Goal: Task Accomplishment & Management: Manage account settings

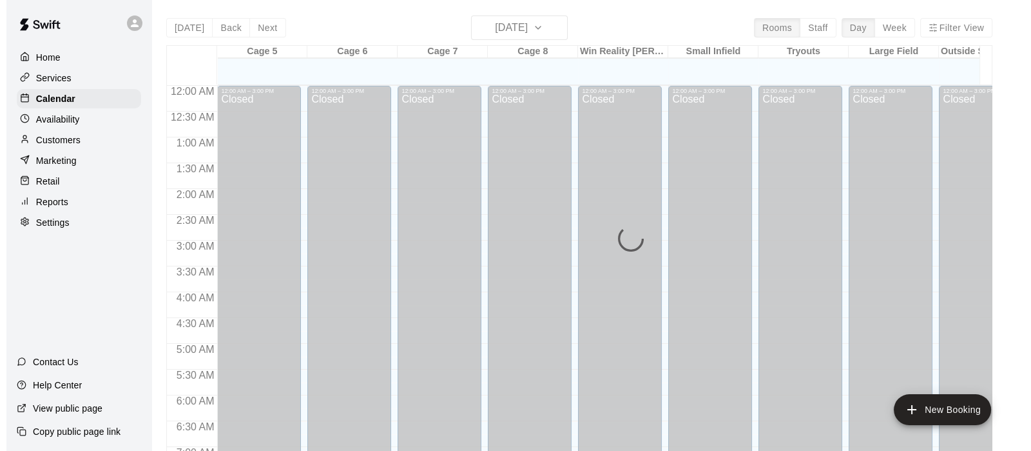
scroll to position [819, 0]
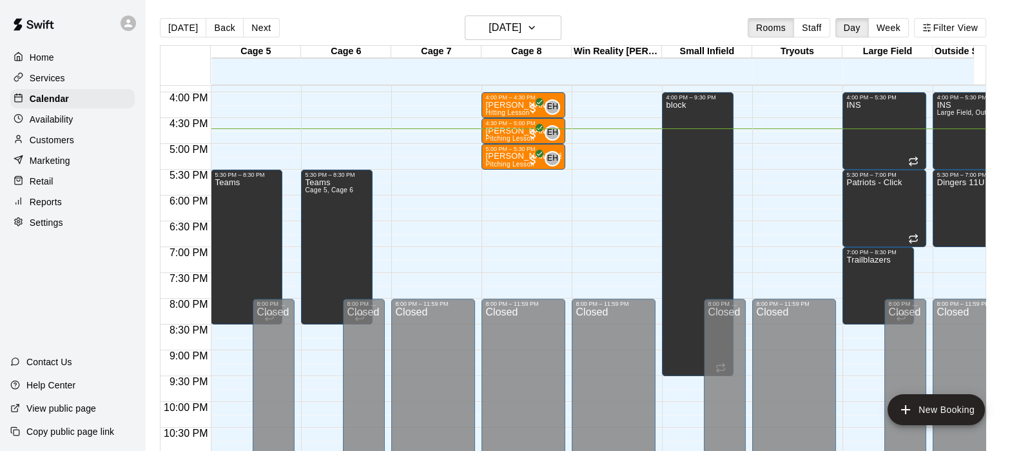
click at [490, 156] on p "[PERSON_NAME] & 1 other" at bounding box center [523, 156] width 76 height 0
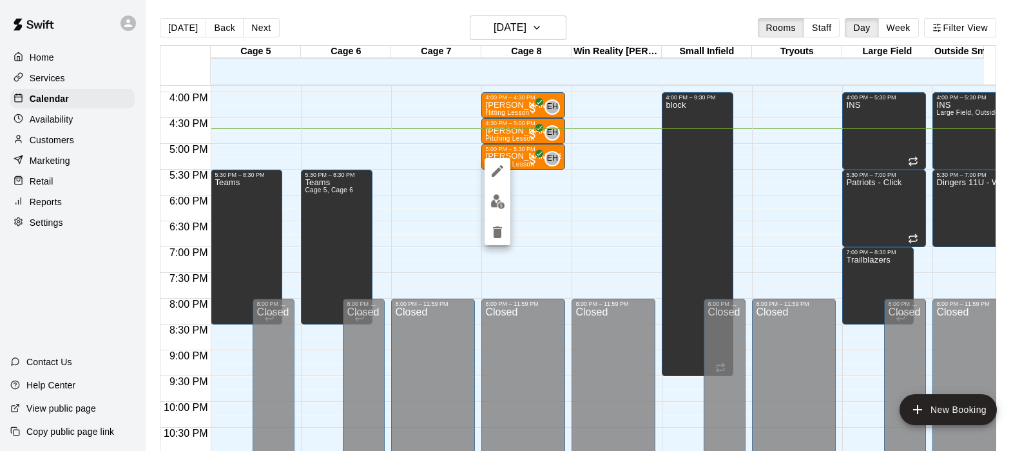
click at [498, 199] on img "edit" at bounding box center [497, 201] width 15 height 15
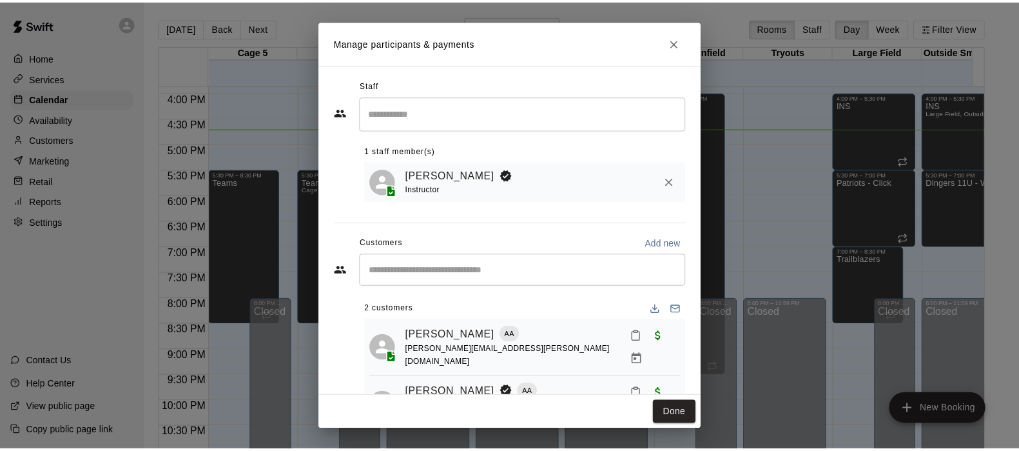
scroll to position [37, 0]
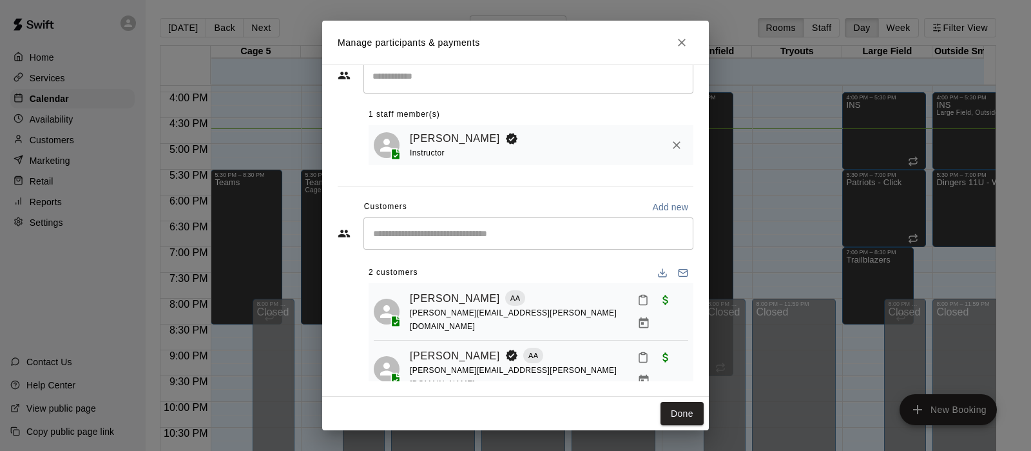
click at [565, 356] on div "Kian Padilla AA brandy.padilla@hotmail.com" at bounding box center [549, 368] width 278 height 46
click at [433, 347] on link "Kian Padilla" at bounding box center [455, 355] width 90 height 17
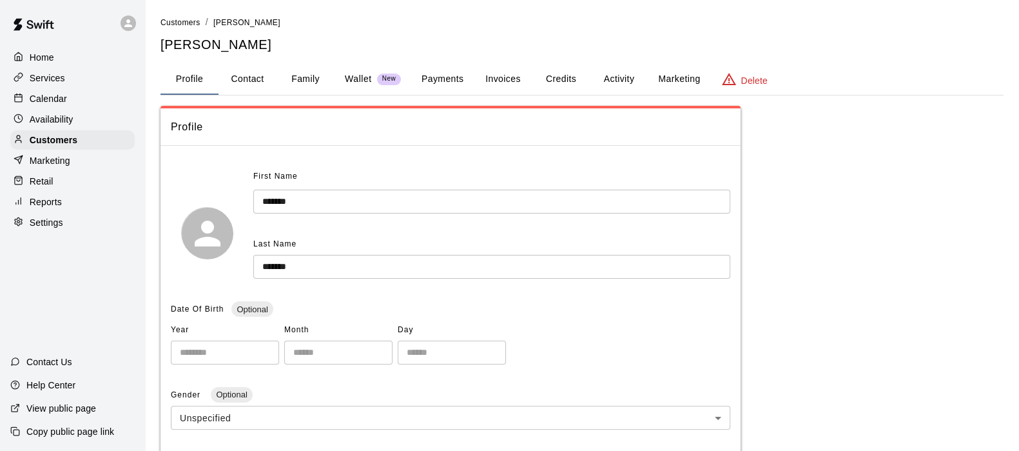
click at [440, 79] on button "Payments" at bounding box center [442, 79] width 63 height 31
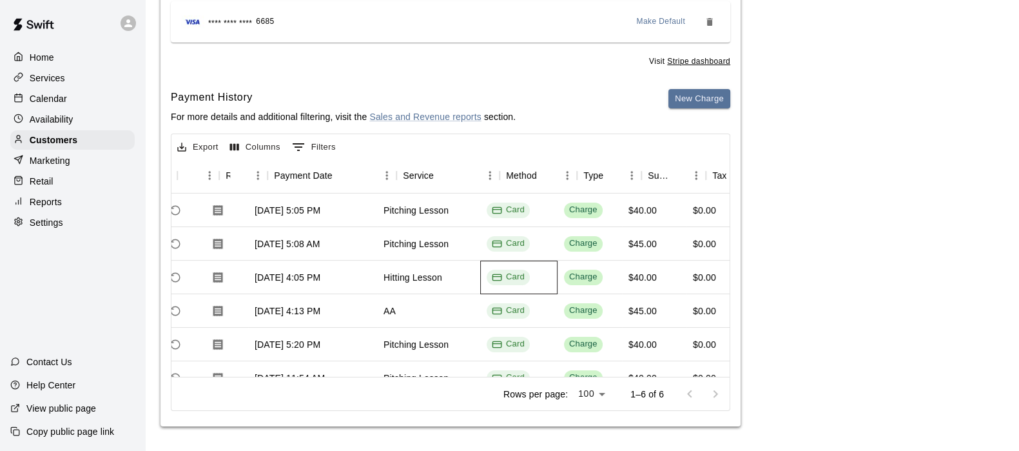
click at [476, 283] on div "750021 Aug 11, 2025, 4:05 PM Hitting Lesson Card Charge $40.00 $0.00 $40.00" at bounding box center [482, 277] width 796 height 34
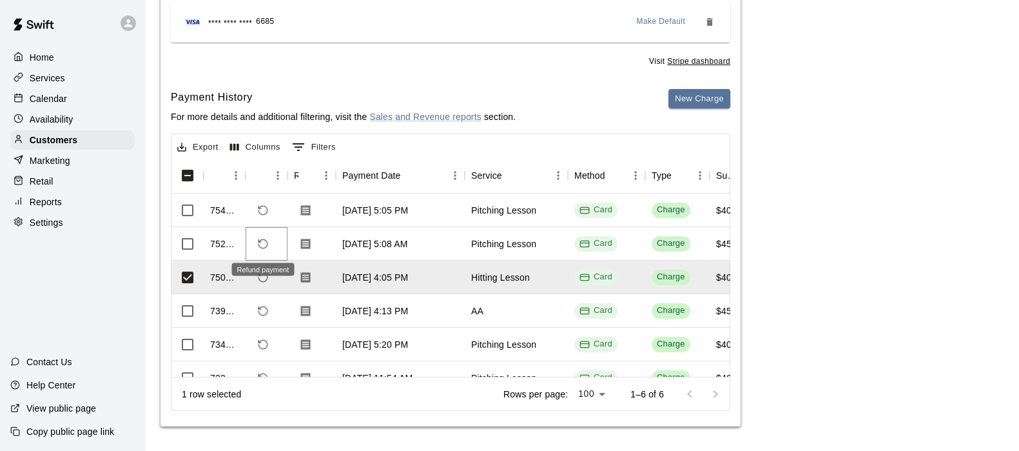
click at [267, 242] on icon "Refund payment" at bounding box center [262, 243] width 9 height 9
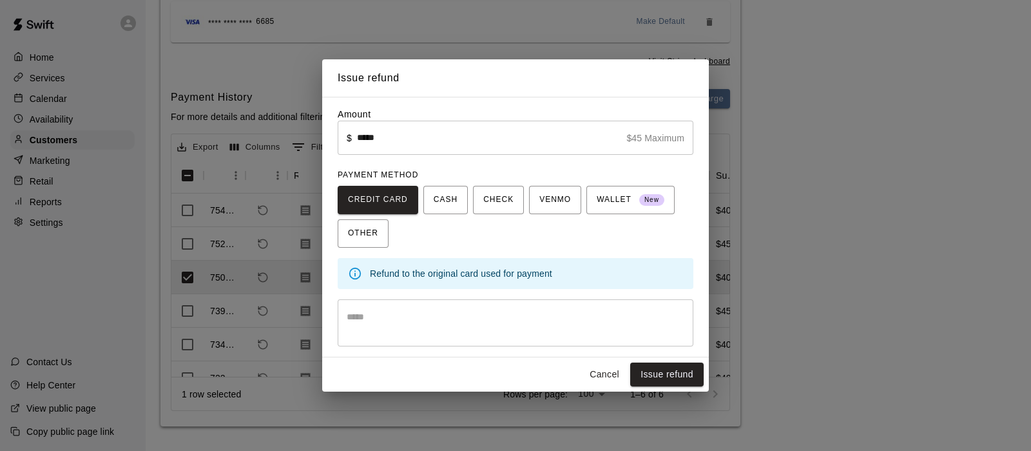
click at [374, 320] on textarea at bounding box center [516, 323] width 338 height 26
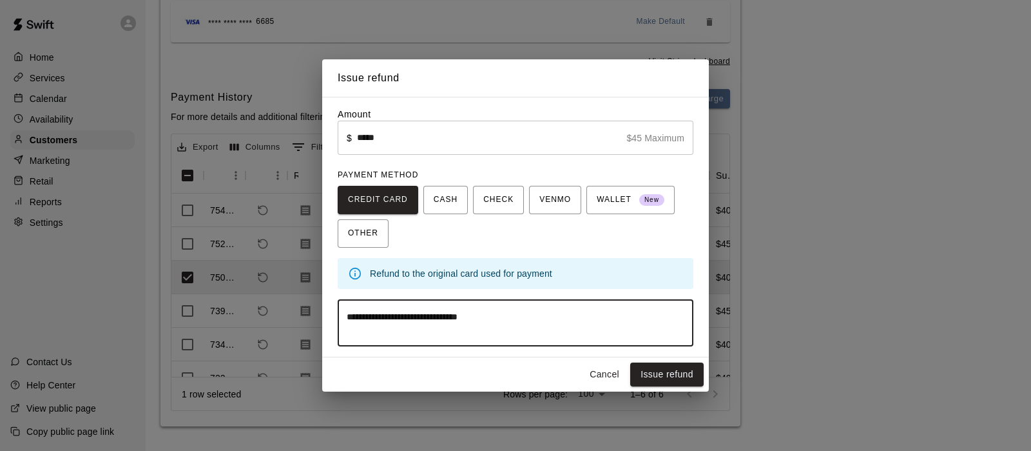
type textarea "**********"
click at [659, 374] on button "Issue refund" at bounding box center [666, 374] width 73 height 24
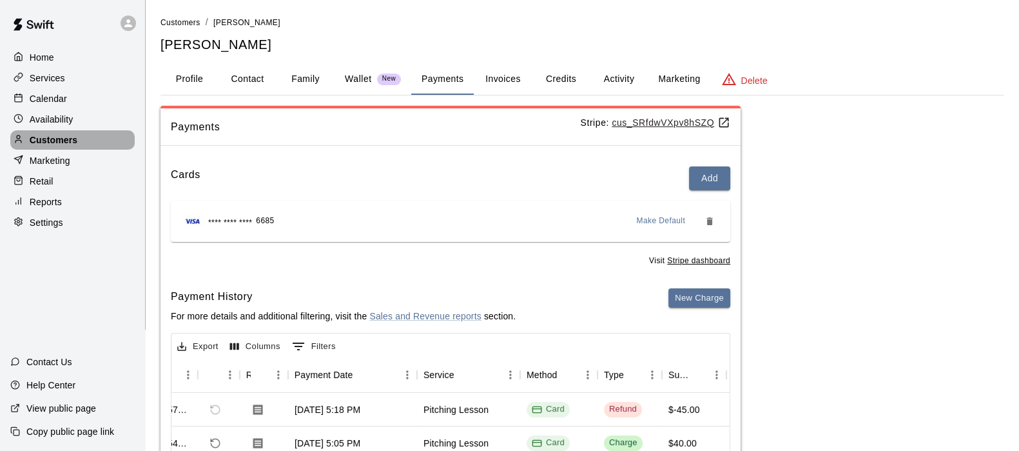
click at [44, 146] on p "Customers" at bounding box center [54, 139] width 48 height 13
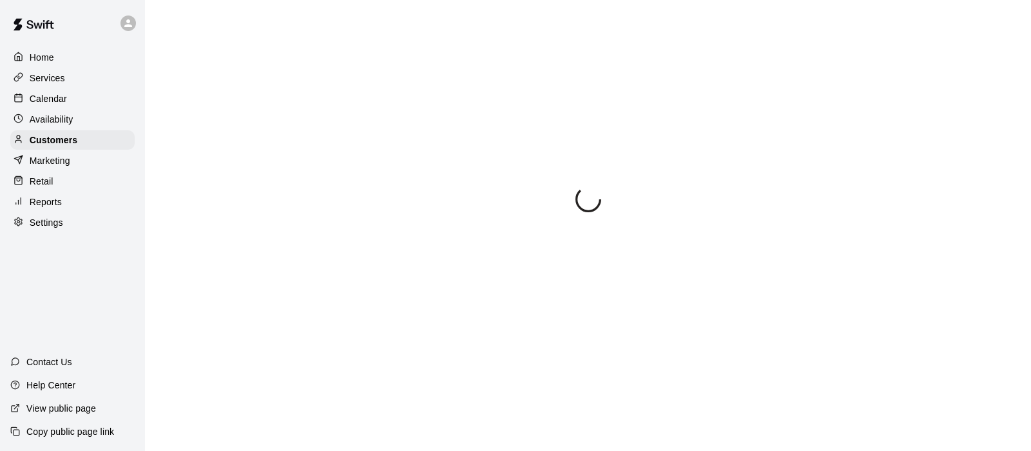
click at [34, 97] on p "Calendar" at bounding box center [48, 98] width 37 height 13
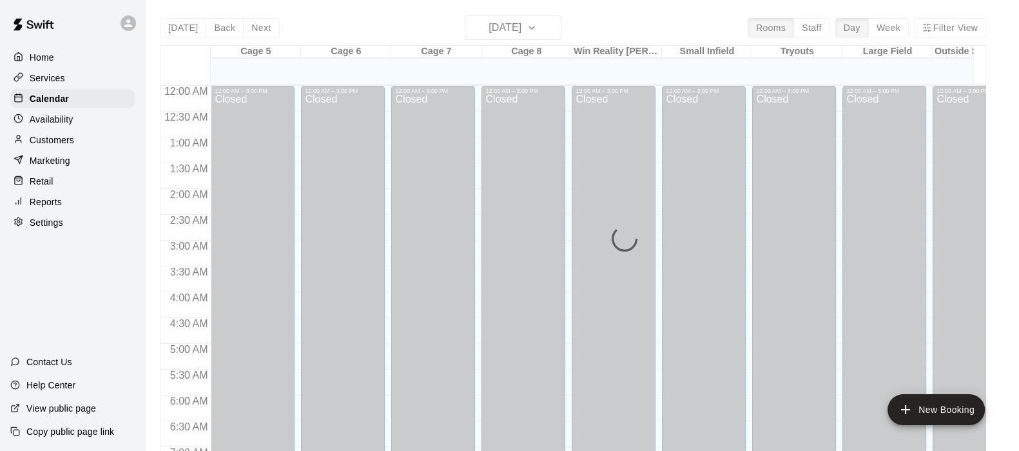
scroll to position [819, 0]
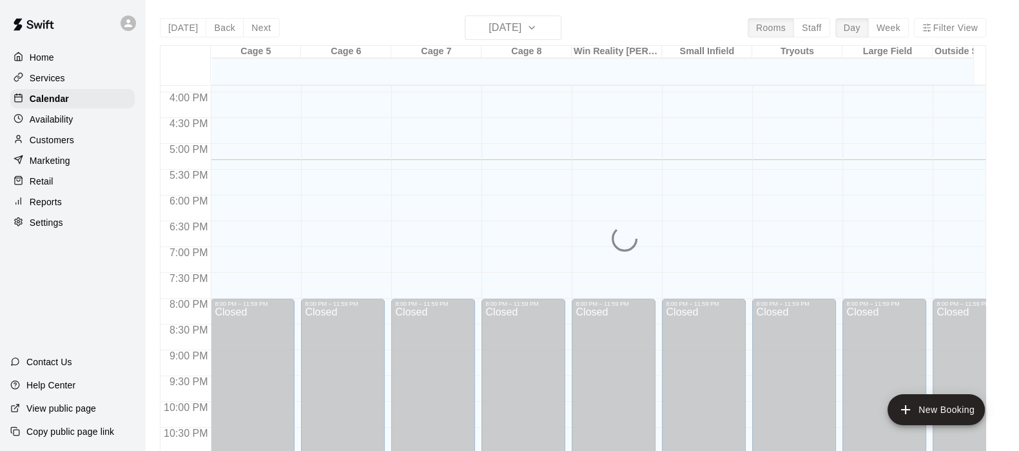
click at [59, 138] on p "Customers" at bounding box center [52, 139] width 44 height 13
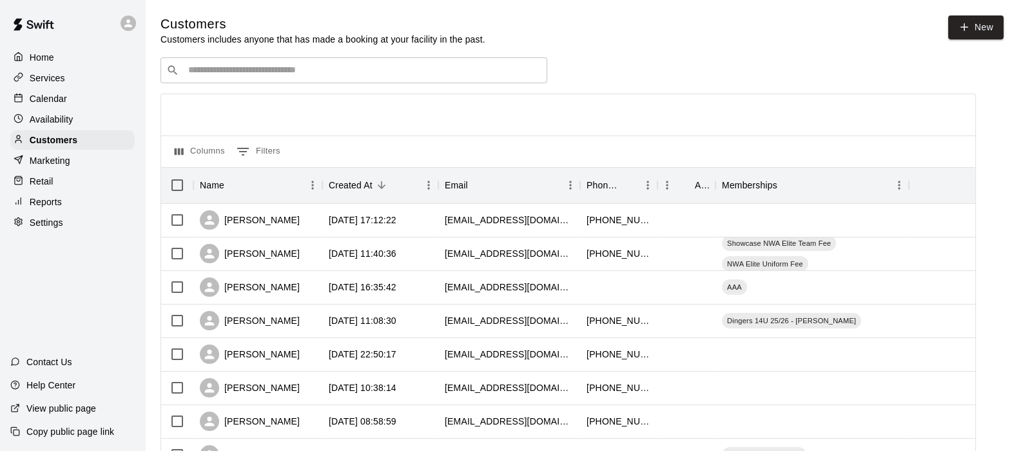
click at [45, 102] on p "Calendar" at bounding box center [48, 98] width 37 height 13
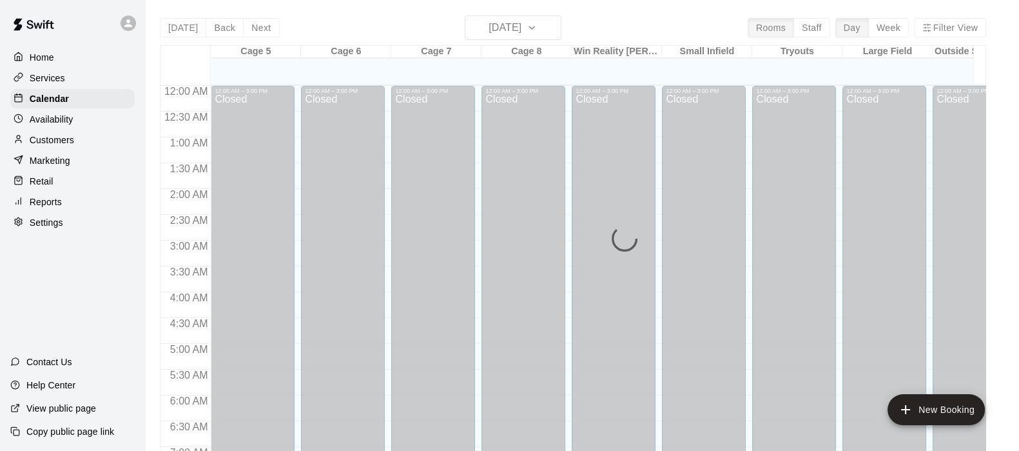
scroll to position [819, 0]
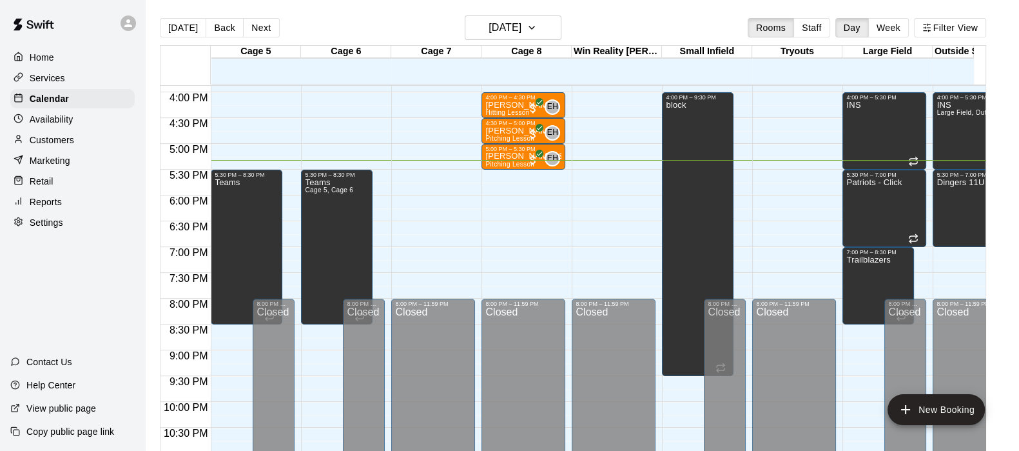
click at [257, 27] on button "Next" at bounding box center [261, 27] width 36 height 19
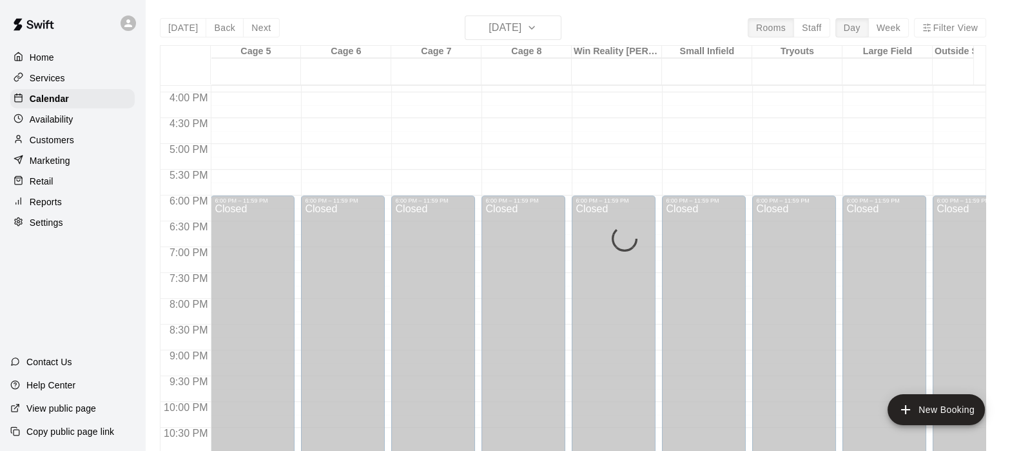
click at [257, 27] on div "Today Back Next Saturday Aug 16 Rooms Staff Day Week Filter View Cage 5 16 Sat …" at bounding box center [573, 240] width 826 height 451
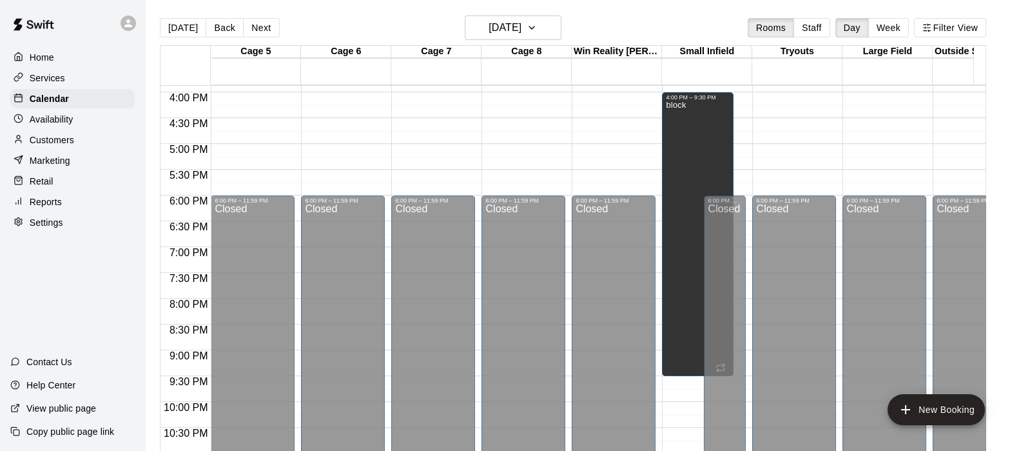
click at [257, 27] on button "Next" at bounding box center [261, 27] width 36 height 19
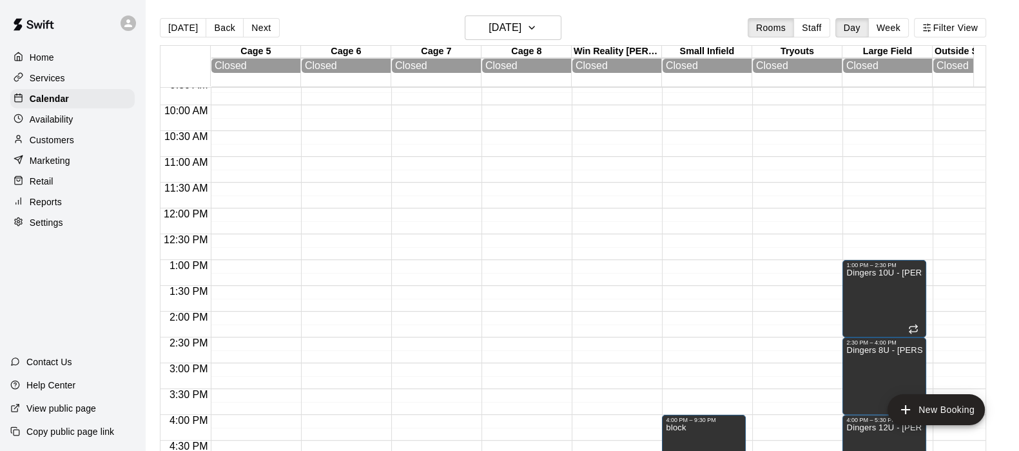
scroll to position [483, 0]
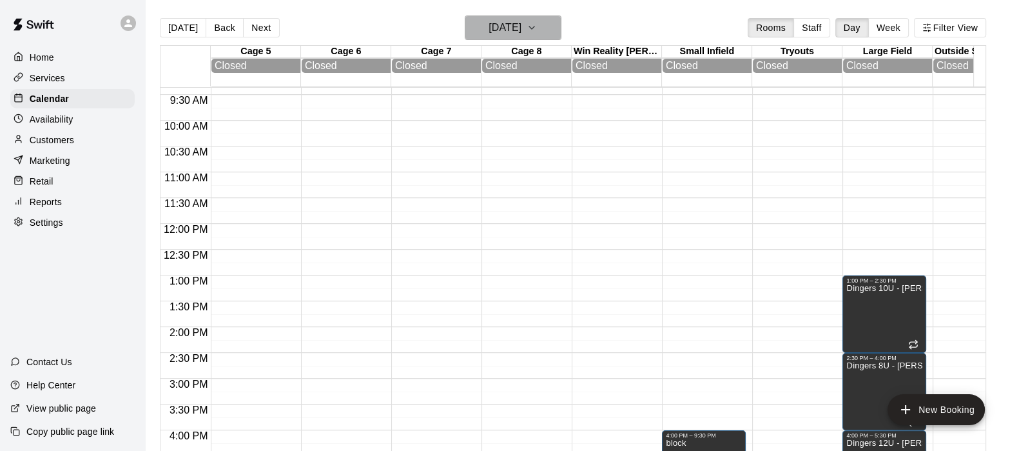
click at [498, 35] on h6 "Sunday Aug 17" at bounding box center [505, 28] width 33 height 18
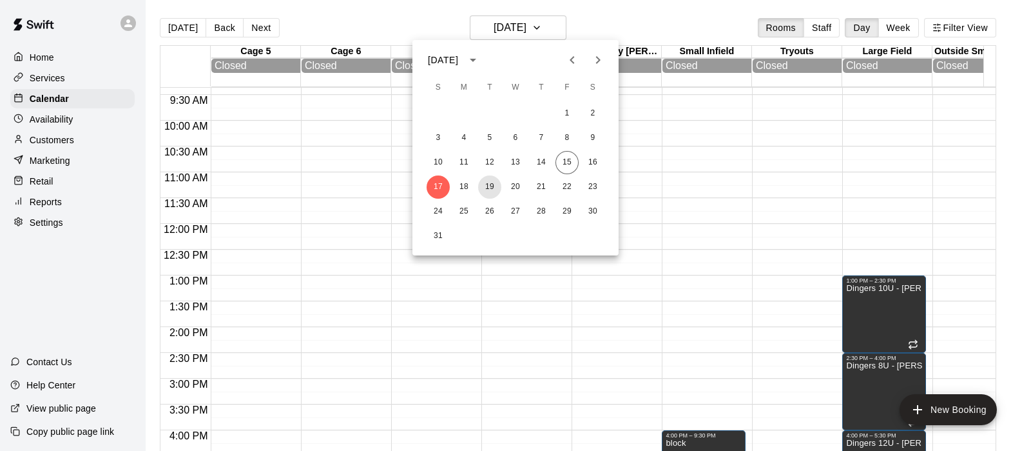
click at [491, 185] on button "19" at bounding box center [489, 186] width 23 height 23
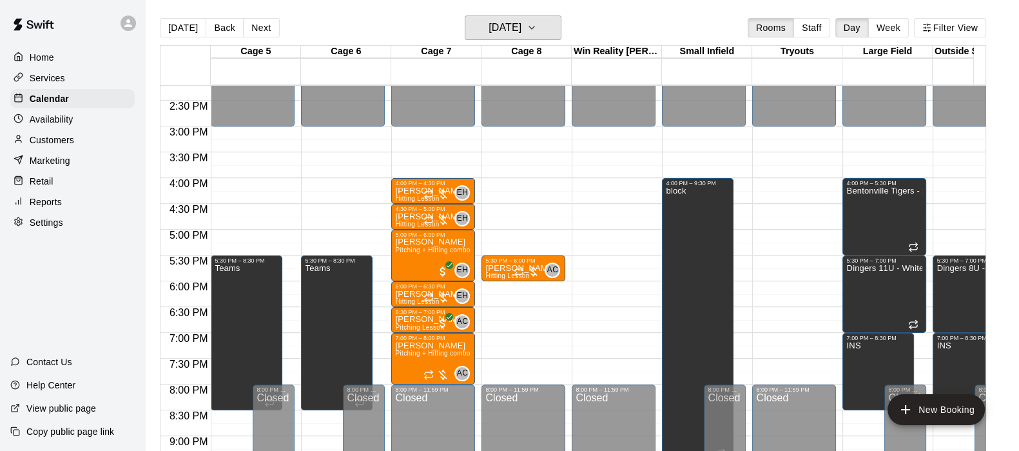
scroll to position [737, 0]
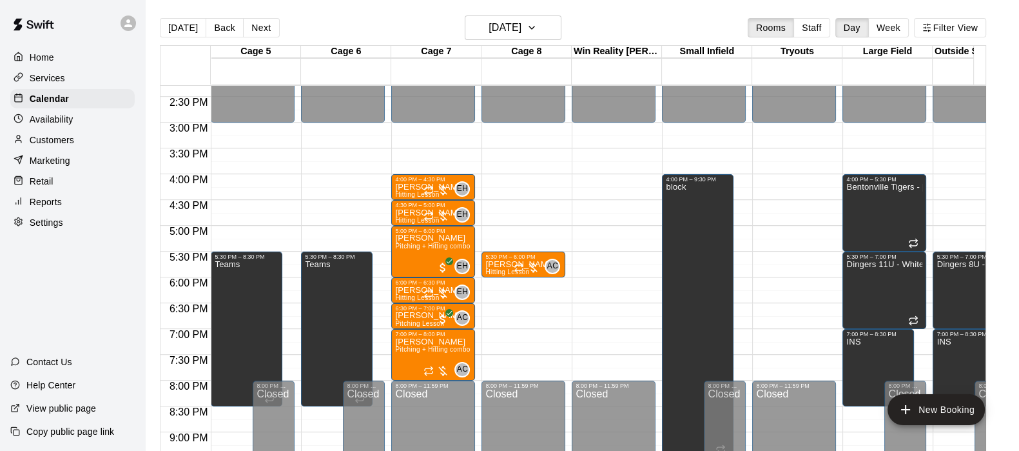
click at [271, 25] on button "Next" at bounding box center [261, 27] width 36 height 19
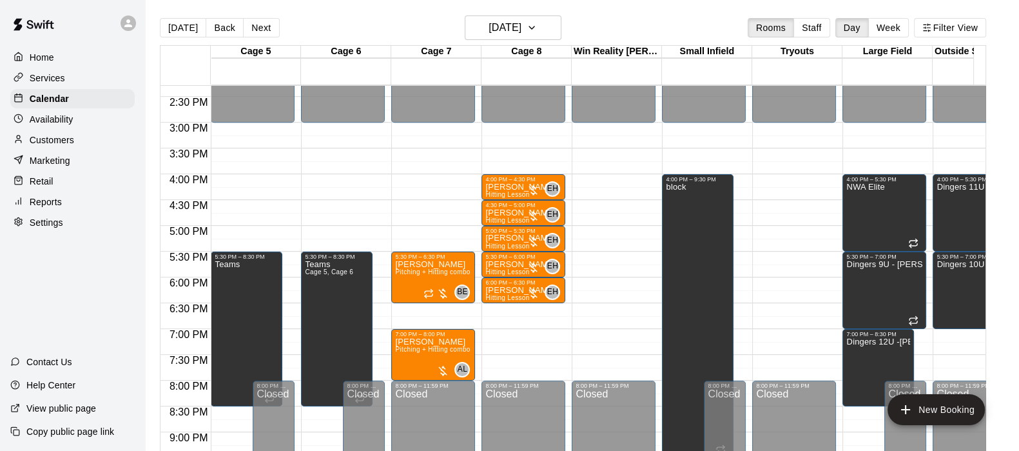
click at [220, 30] on button "Back" at bounding box center [225, 27] width 38 height 19
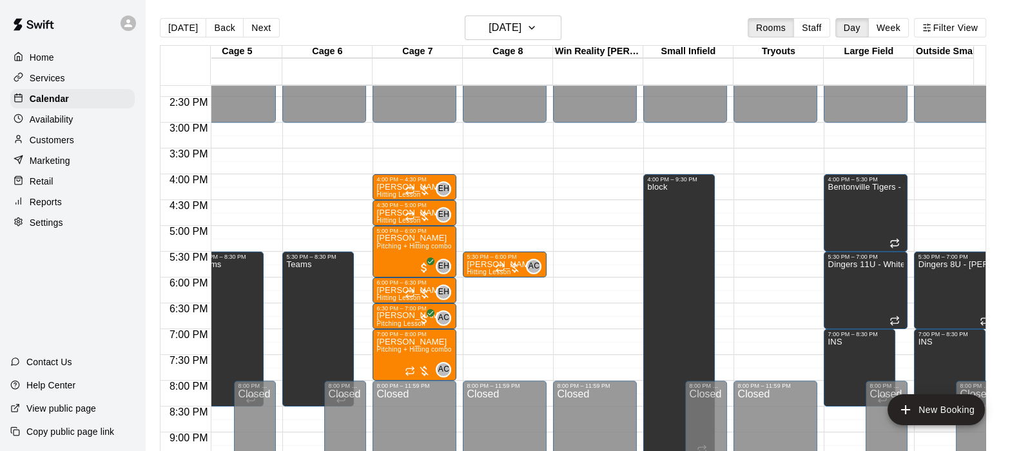
scroll to position [0, 38]
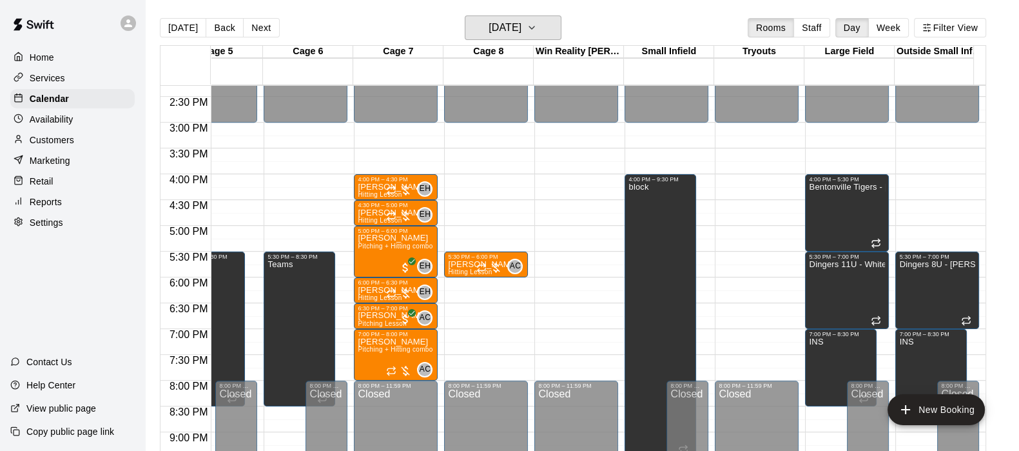
click at [489, 30] on h6 "Tuesday Aug 19" at bounding box center [505, 28] width 33 height 18
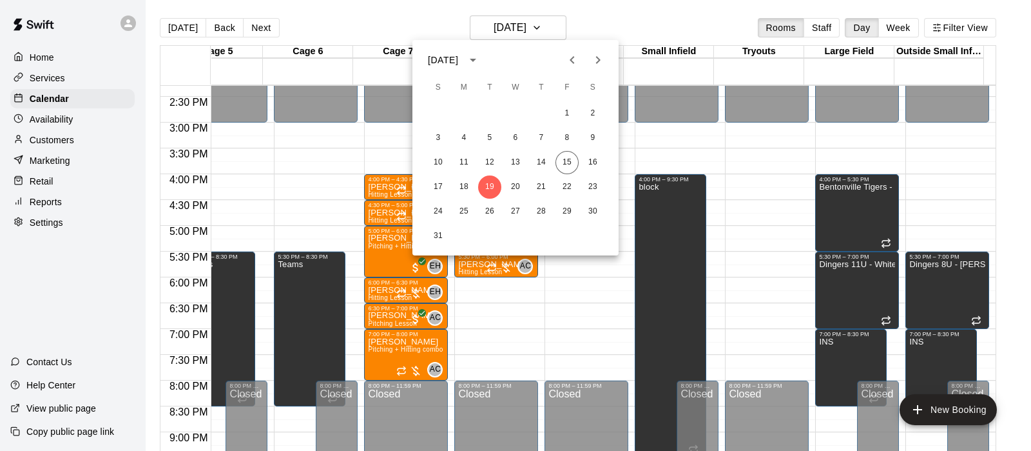
click at [52, 105] on div at bounding box center [515, 225] width 1031 height 451
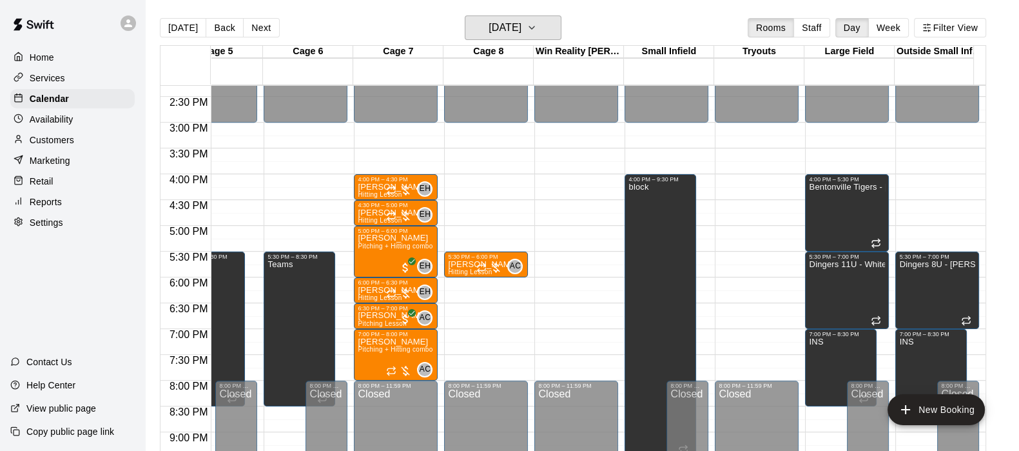
click at [521, 28] on h6 "Tuesday Aug 19" at bounding box center [505, 28] width 33 height 18
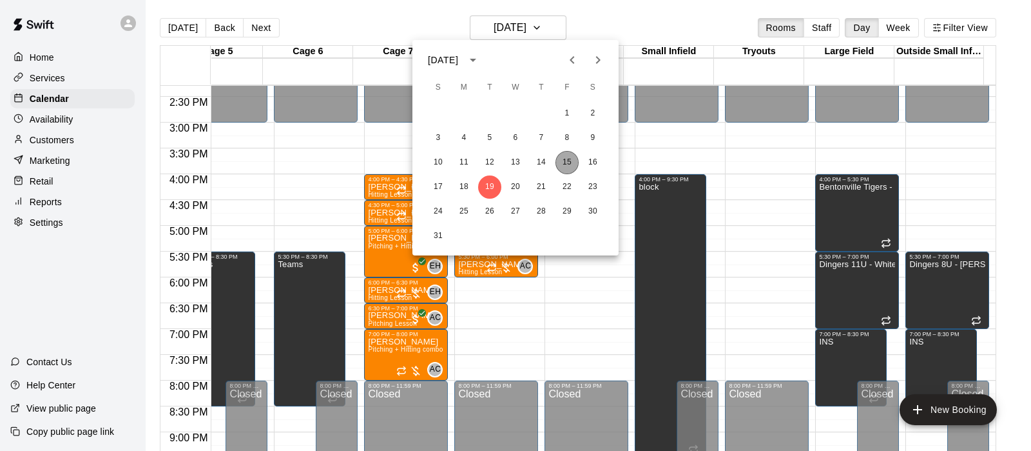
click at [574, 161] on button "15" at bounding box center [567, 162] width 23 height 23
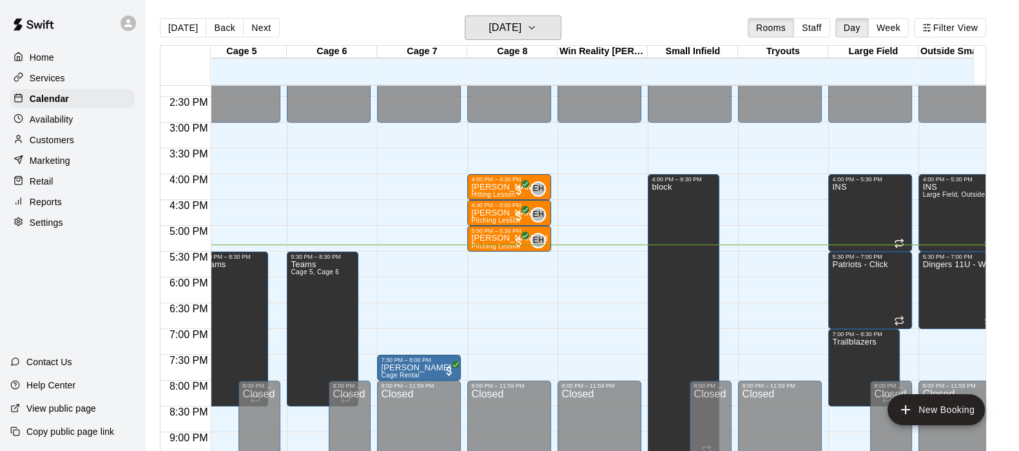
scroll to position [0, 0]
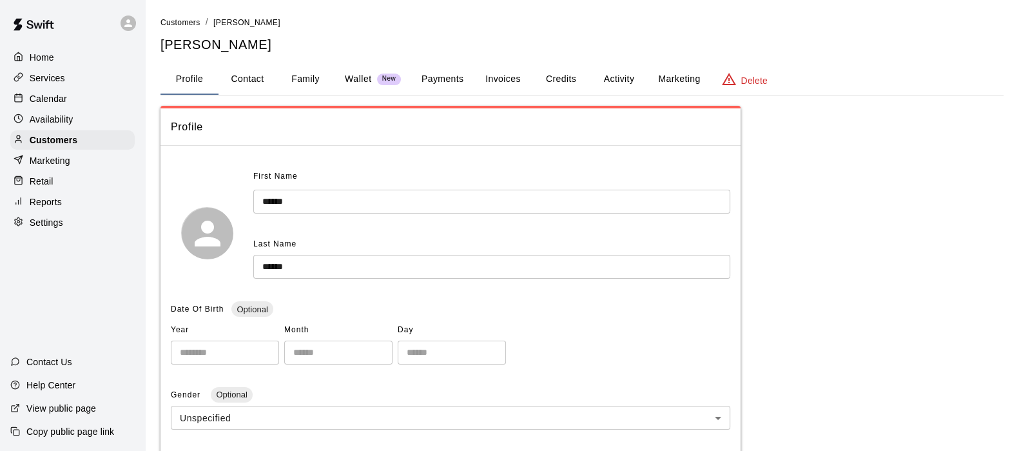
click at [53, 146] on p "Customers" at bounding box center [54, 139] width 48 height 13
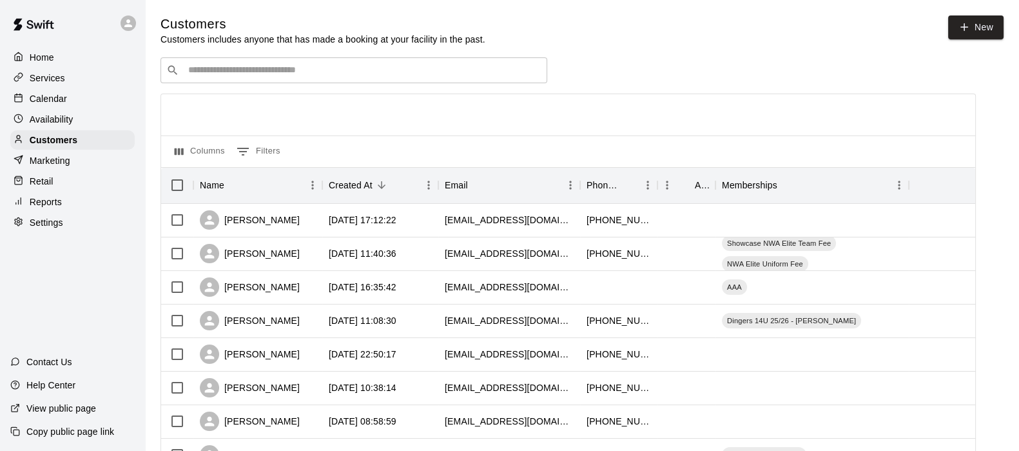
click at [296, 74] on input "Search customers by name or email" at bounding box center [362, 70] width 357 height 13
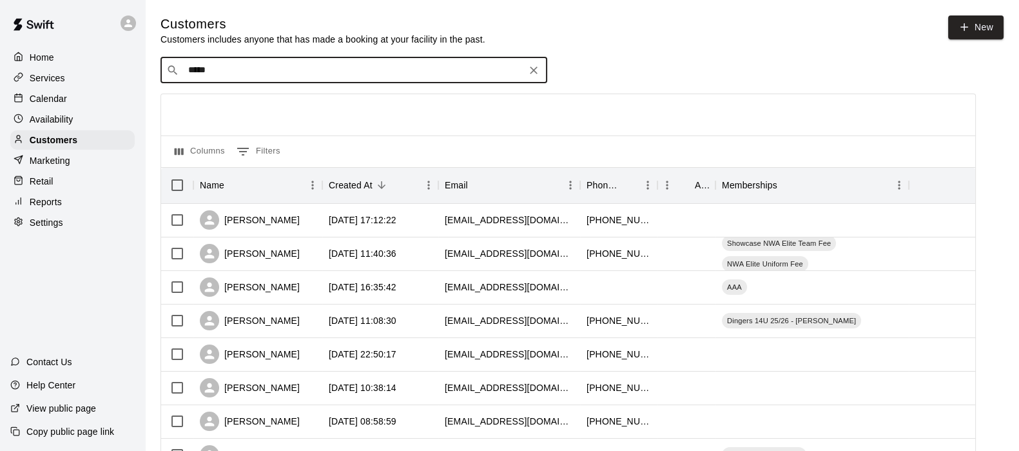
type input "******"
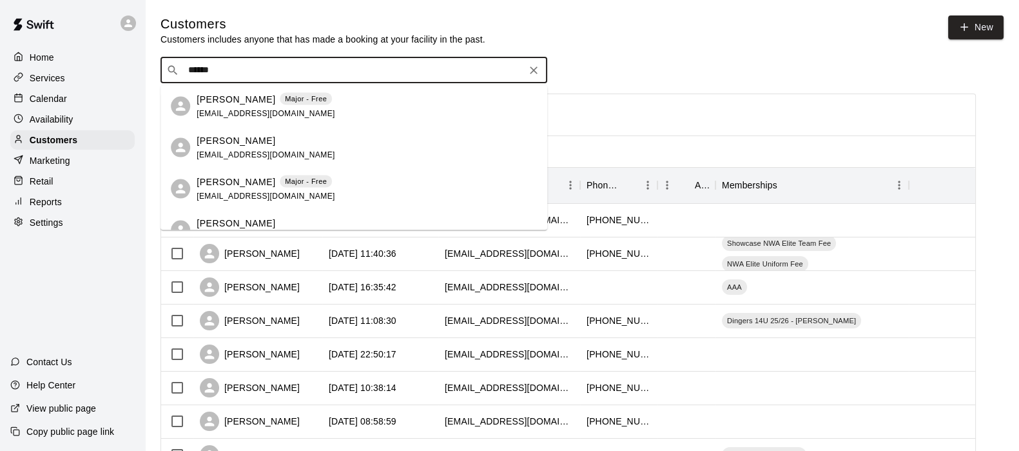
click at [232, 146] on p "Lindsey Geiger" at bounding box center [236, 140] width 79 height 14
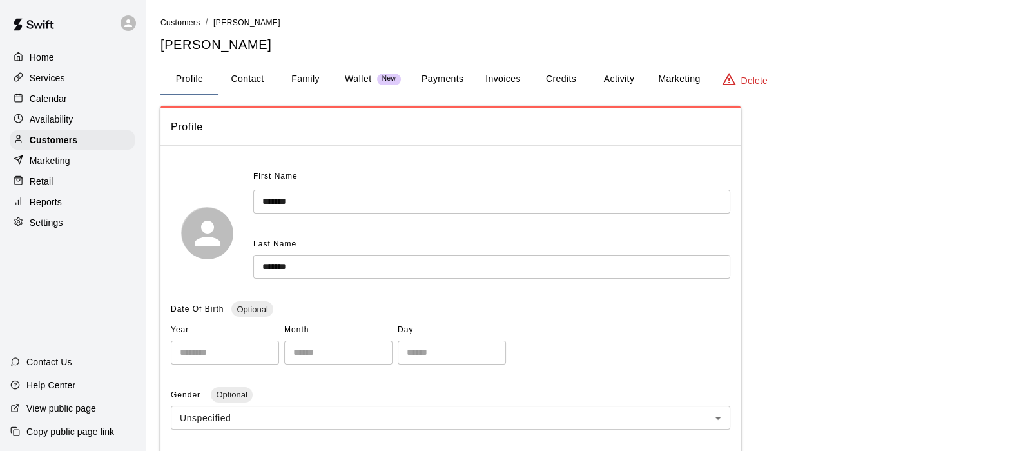
click at [268, 77] on button "Contact" at bounding box center [247, 79] width 58 height 31
select select "**"
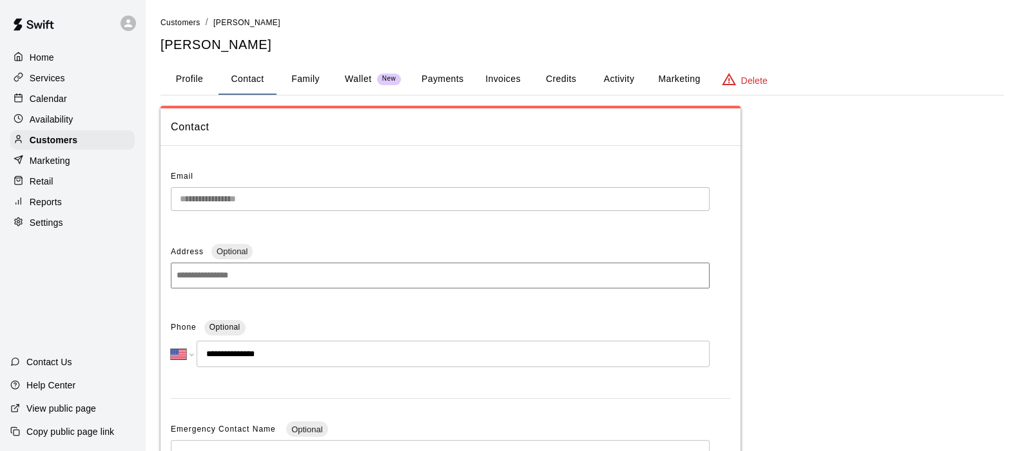
click at [170, 198] on div "**********" at bounding box center [450, 408] width 580 height 505
click at [52, 144] on p "Customers" at bounding box center [54, 139] width 48 height 13
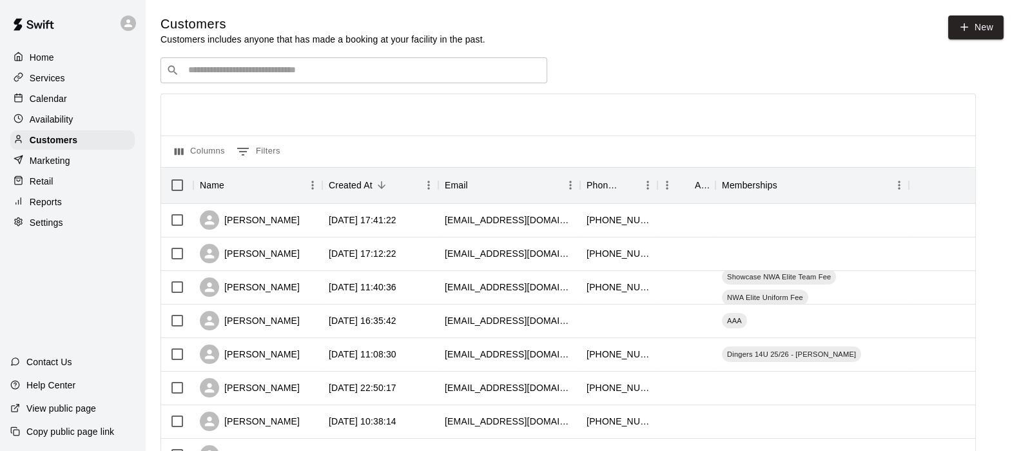
click at [50, 83] on p "Services" at bounding box center [47, 78] width 35 height 13
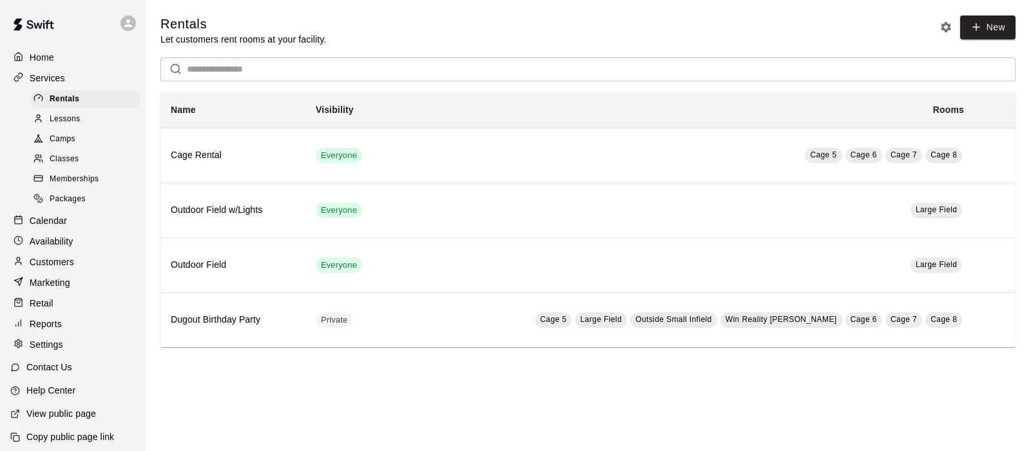
click at [234, 69] on input "text" at bounding box center [601, 69] width 829 height 24
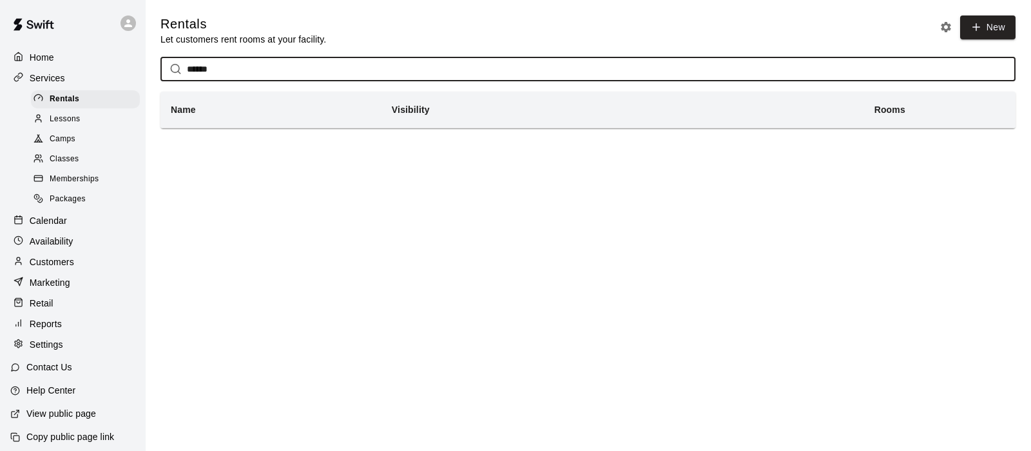
type input "******"
click at [61, 181] on span "Memberships" at bounding box center [74, 179] width 49 height 13
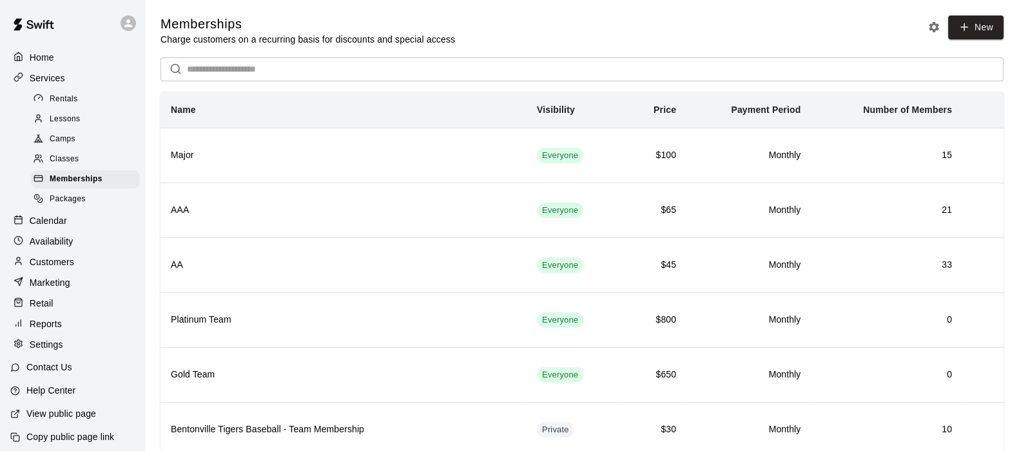
click at [333, 69] on input "text" at bounding box center [595, 69] width 817 height 24
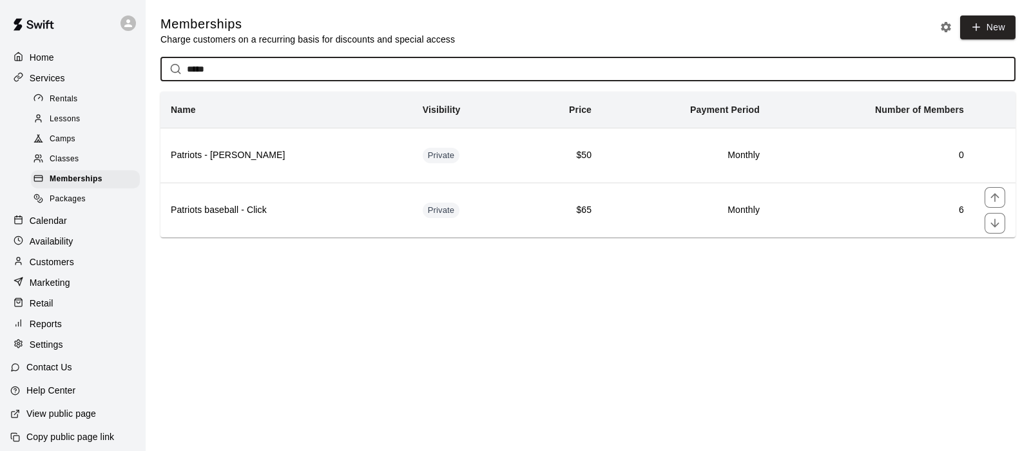
type input "*****"
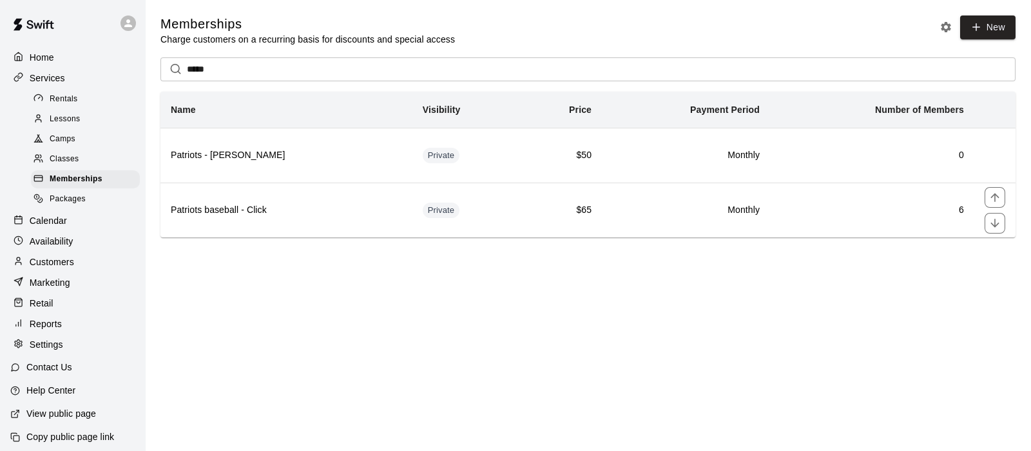
click at [330, 215] on h6 "Patriots baseball - Click" at bounding box center [286, 210] width 231 height 14
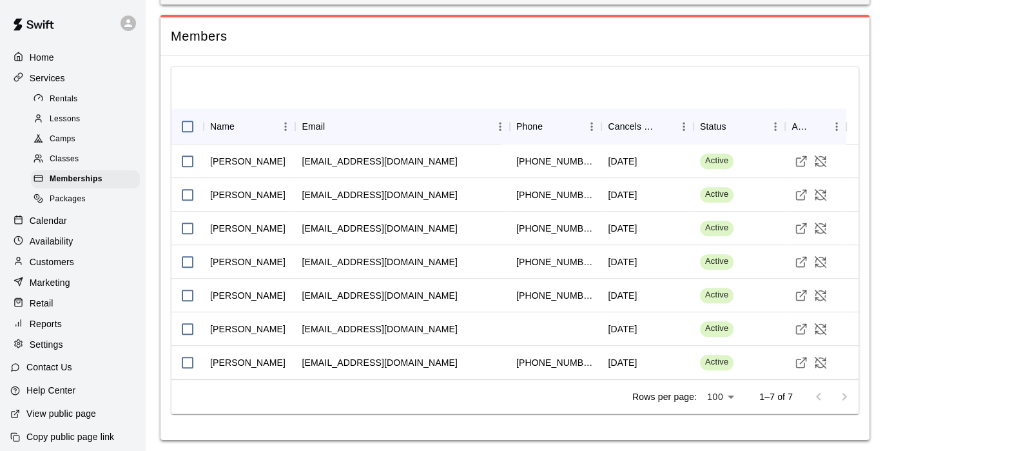
scroll to position [924, 0]
click at [61, 142] on span "Camps" at bounding box center [63, 139] width 26 height 13
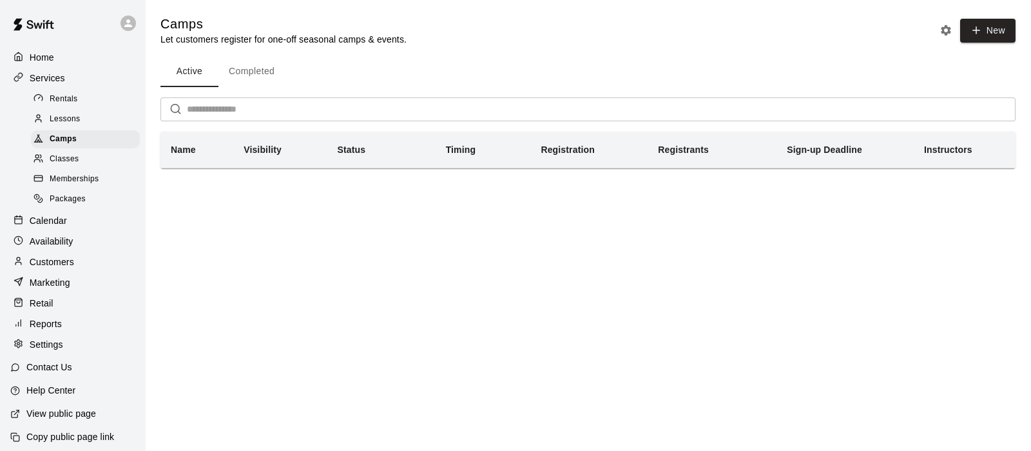
click at [251, 69] on button "Completed" at bounding box center [251, 71] width 66 height 31
